Goal: Entertainment & Leisure: Consume media (video, audio)

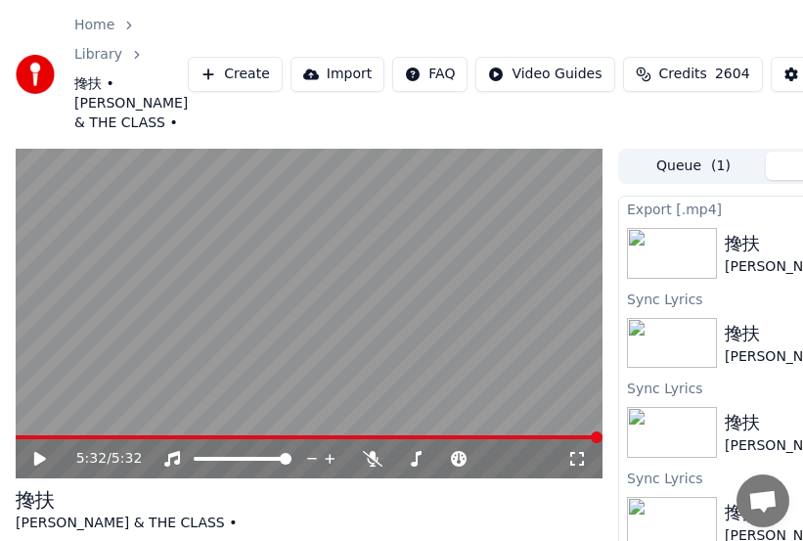
click at [104, 26] on link "Home" at bounding box center [94, 26] width 40 height 20
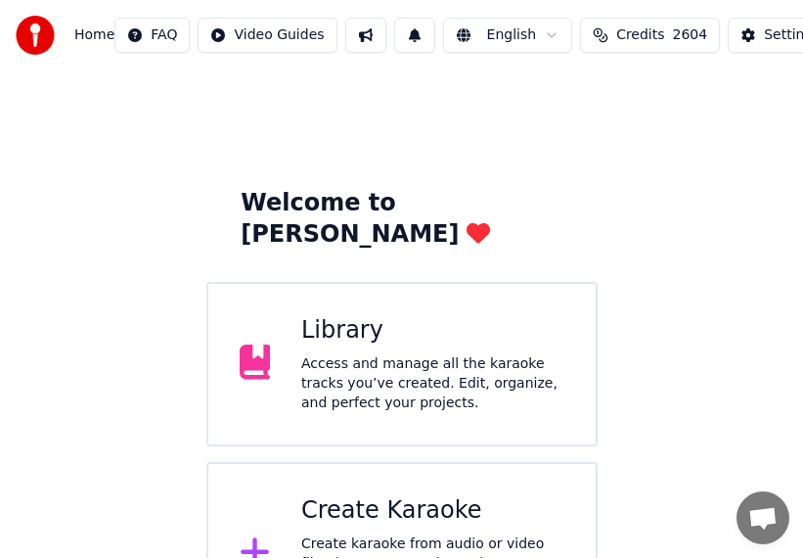
click at [392, 354] on div "Access and manage all the karaoke tracks you’ve created. Edit, organize, and pe…" at bounding box center [432, 383] width 263 height 59
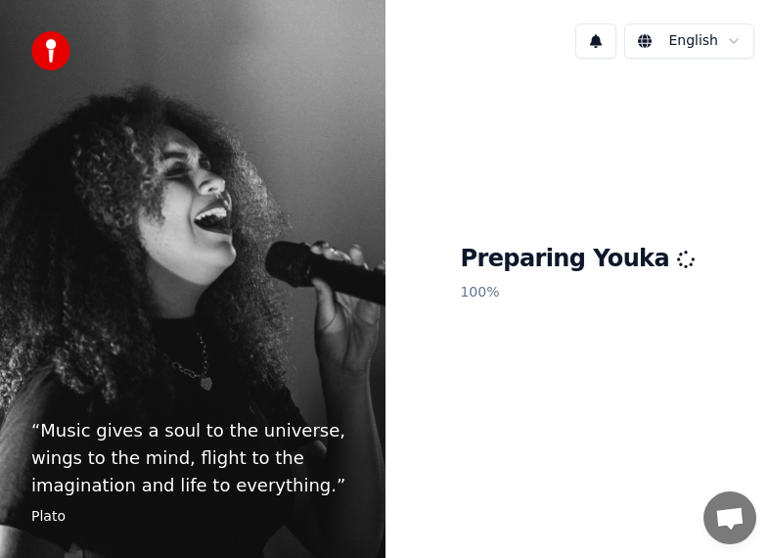
click at [734, 47] on html "“ Music gives a soul to the universe, wings to the mind, flight to the imaginat…" at bounding box center [385, 279] width 770 height 558
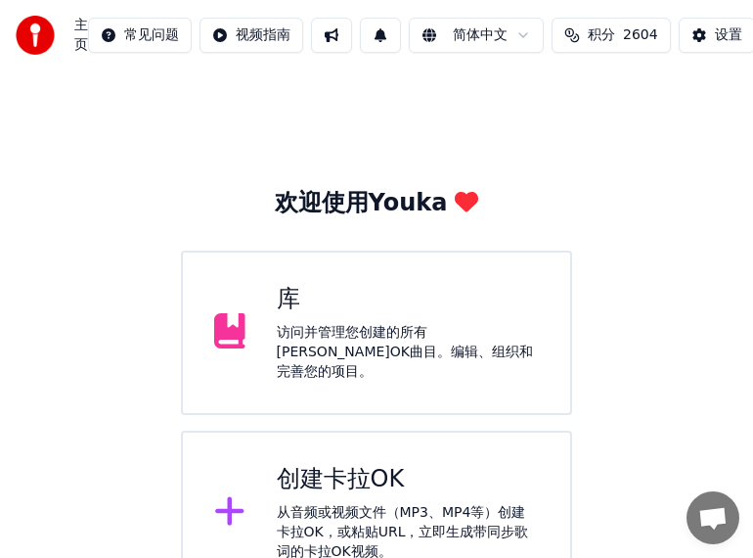
click at [350, 346] on div "访问并管理您创建的所有[PERSON_NAME]OK曲目。编辑、组织和完善您的项目。" at bounding box center [408, 352] width 263 height 59
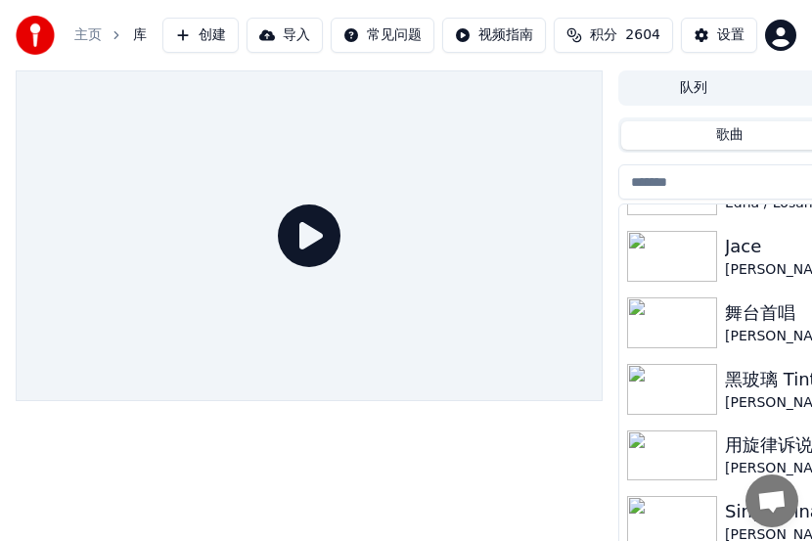
scroll to position [110, 0]
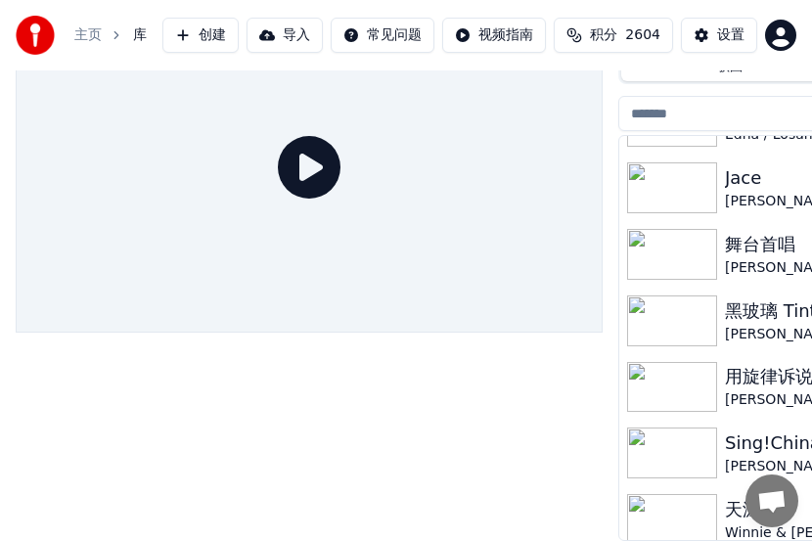
click at [688, 250] on img at bounding box center [672, 254] width 90 height 51
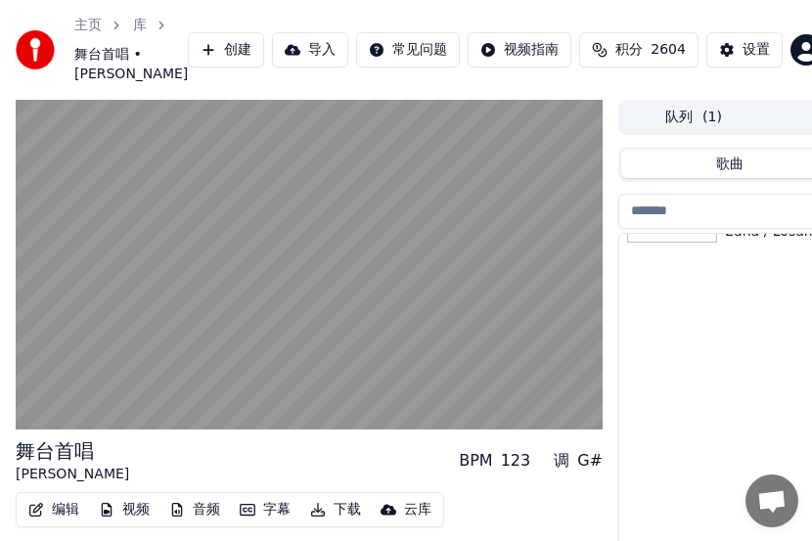
scroll to position [4145, 0]
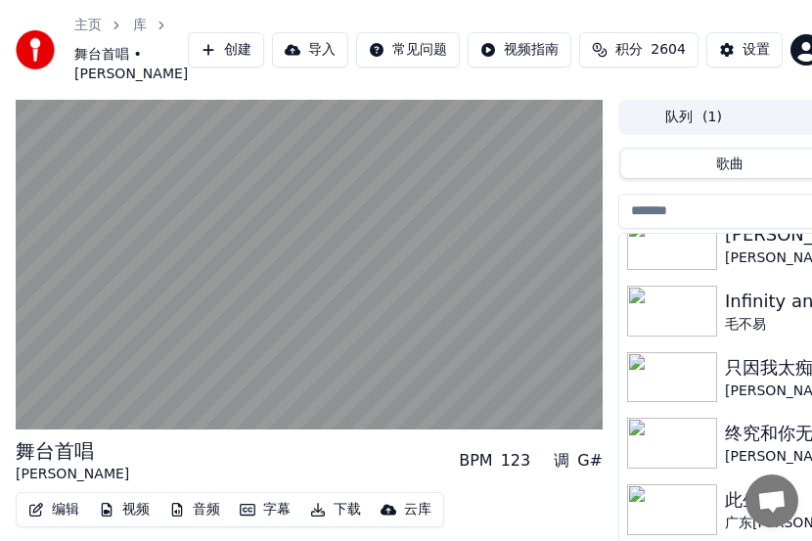
click at [681, 336] on img at bounding box center [672, 311] width 90 height 51
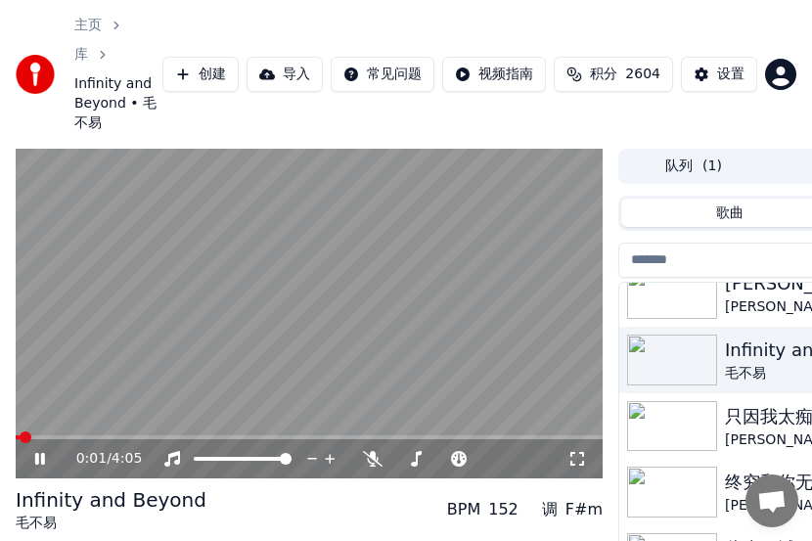
click at [370, 467] on icon at bounding box center [373, 459] width 20 height 16
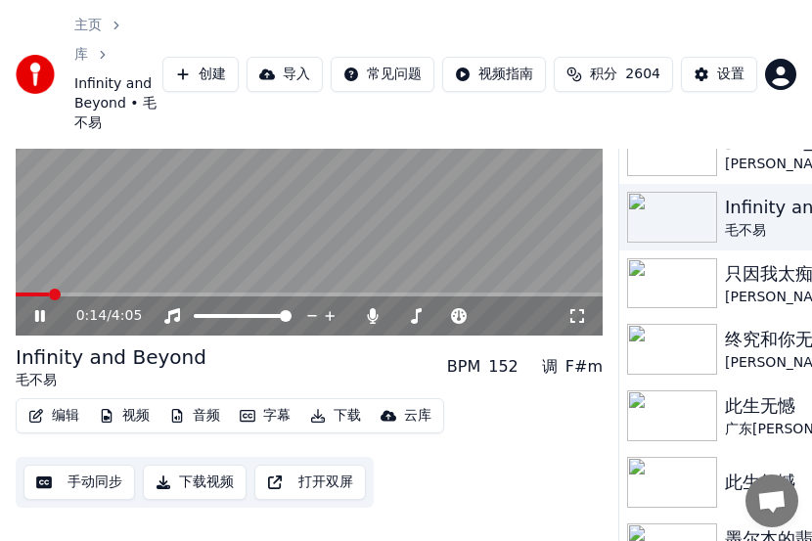
click at [101, 335] on div "0:14 / 4:05" at bounding box center [309, 315] width 587 height 39
click at [93, 296] on span at bounding box center [309, 294] width 587 height 4
click at [91, 300] on span at bounding box center [97, 295] width 12 height 12
click at [31, 296] on span at bounding box center [57, 294] width 82 height 4
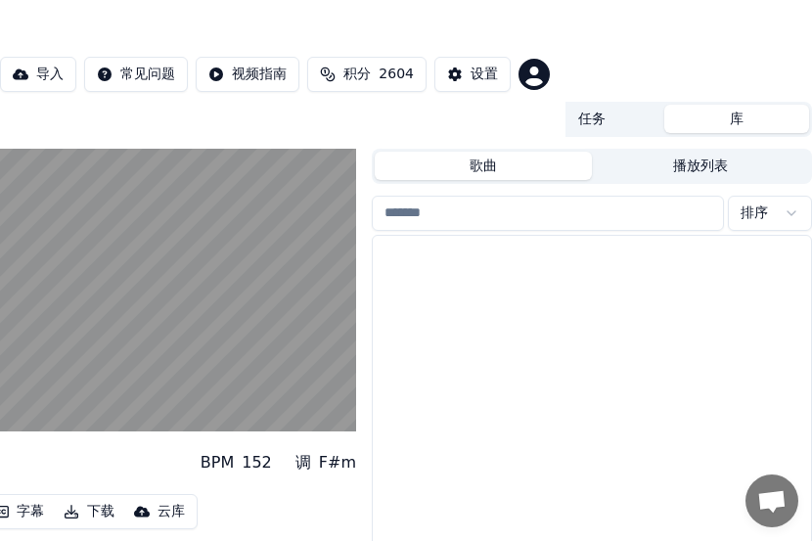
scroll to position [4570, 0]
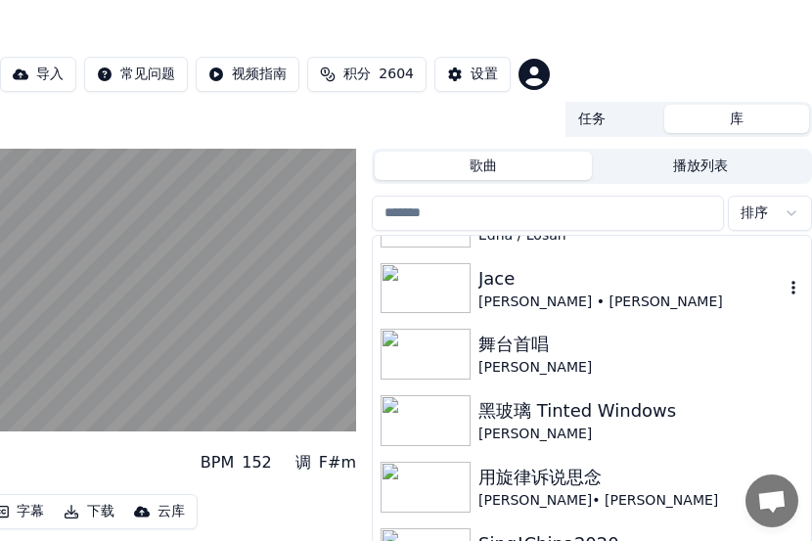
click at [429, 314] on img at bounding box center [425, 288] width 90 height 51
